Goal: Communication & Community: Share content

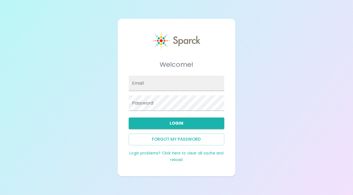
type input "[EMAIL_ADDRESS][DOMAIN_NAME]"
click at [183, 124] on button "Login" at bounding box center [177, 124] width 96 height 12
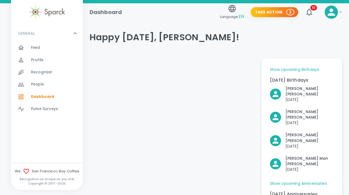
scroll to position [2, 0]
click at [290, 12] on p "2" at bounding box center [290, 12] width 2 height 6
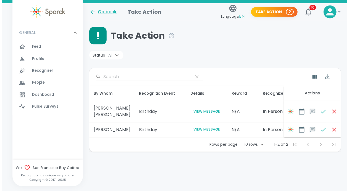
scroll to position [0, 87]
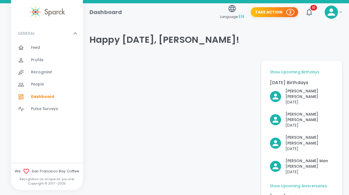
click at [45, 72] on span "Recognize!" at bounding box center [42, 73] width 22 height 6
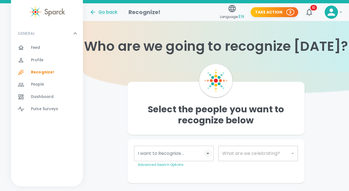
click at [208, 154] on icon "Open" at bounding box center [208, 153] width 3 height 1
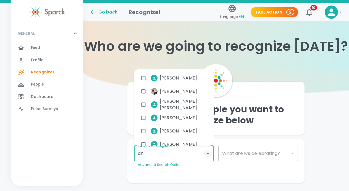
type input "[PERSON_NAME]"
click at [147, 104] on input "checkbox" at bounding box center [143, 105] width 11 height 11
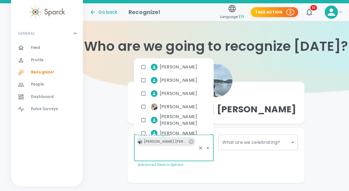
click at [291, 143] on body "Skip Navigation Go back Recognize! Language: EN Take Action 2 10 ! GENERAL 0 Fe…" at bounding box center [174, 102] width 349 height 205
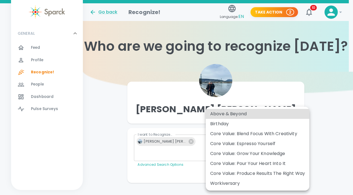
click at [223, 122] on div "Birthday" at bounding box center [257, 124] width 95 height 7
type input "2072"
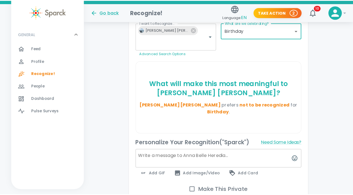
scroll to position [113, 0]
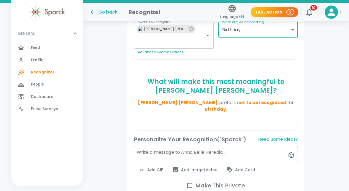
click at [146, 147] on textarea at bounding box center [216, 155] width 164 height 18
click at [292, 152] on icon "button" at bounding box center [291, 155] width 7 height 7
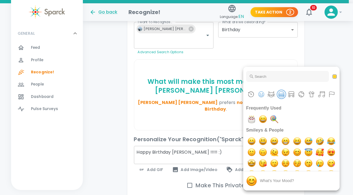
click at [281, 94] on button "Food & Drink" at bounding box center [282, 94] width 8 height 8
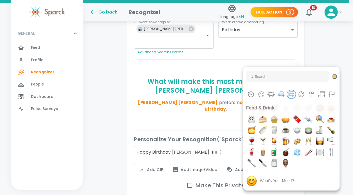
click at [291, 96] on button "Travel & Places" at bounding box center [292, 94] width 8 height 8
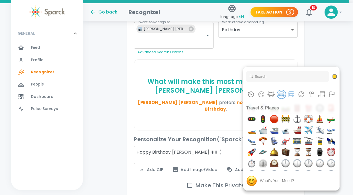
click at [281, 96] on button "Food & Drink" at bounding box center [282, 94] width 8 height 8
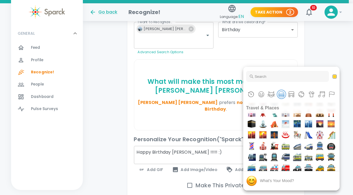
scroll to position [1238, 0]
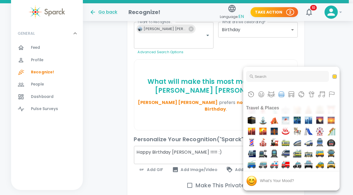
type textarea "Happy Birthday [PERSON_NAME] !!!!! :) undefined"
click at [265, 184] on div "birthday" at bounding box center [292, 180] width 96 height 19
click at [325, 43] on div at bounding box center [176, 97] width 353 height 195
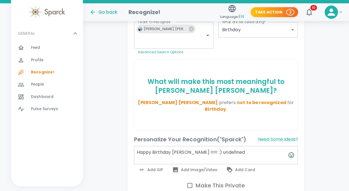
click at [234, 146] on textarea "Happy Birthday [PERSON_NAME] !!!!! :) undefined" at bounding box center [216, 155] width 164 height 18
type textarea "Happy Birthday [PERSON_NAME] !!!!! :)"
click at [243, 167] on span "Add Card" at bounding box center [240, 170] width 29 height 7
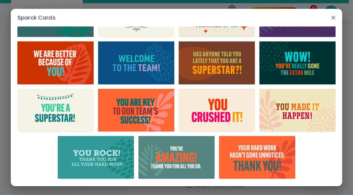
scroll to position [0, 0]
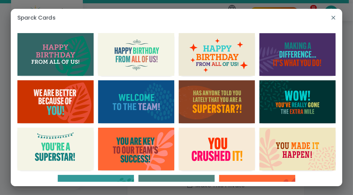
click at [334, 17] on icon "button" at bounding box center [334, 18] width 4 height 4
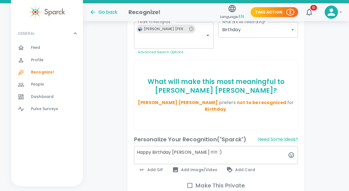
click at [152, 167] on span "Add GIF" at bounding box center [151, 170] width 25 height 7
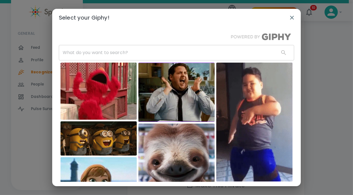
click at [68, 53] on input "text" at bounding box center [167, 52] width 216 height 15
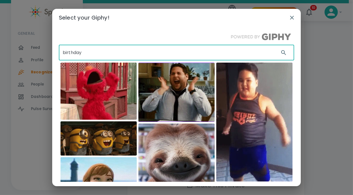
type input "birthday"
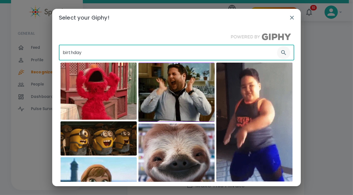
click at [281, 53] on icon "button" at bounding box center [283, 52] width 5 height 5
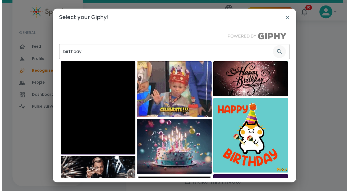
scroll to position [2, 0]
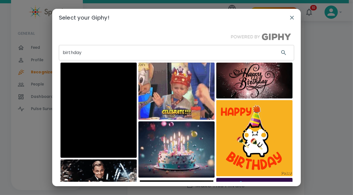
click at [258, 133] on img at bounding box center [255, 138] width 76 height 76
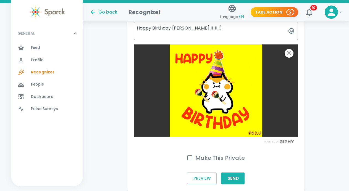
scroll to position [237, 0]
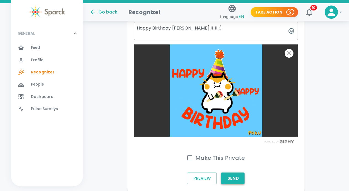
click at [232, 173] on button "Send" at bounding box center [233, 179] width 24 height 12
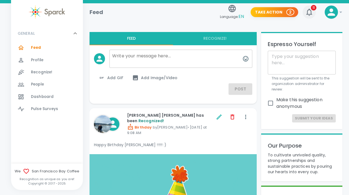
click at [314, 7] on span "11" at bounding box center [314, 8] width 6 height 6
